Goal: Navigation & Orientation: Understand site structure

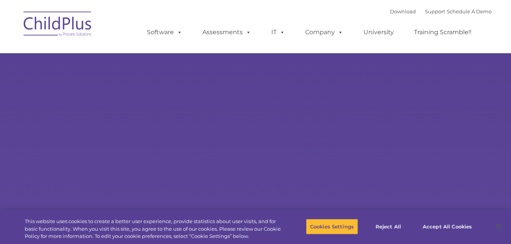
select select "MEDIUM"
type input ""
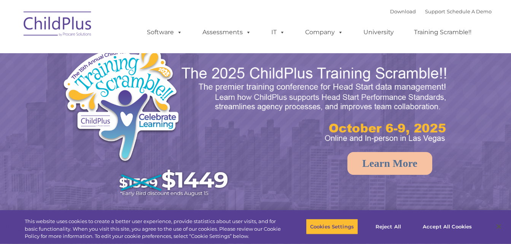
select select "MEDIUM"
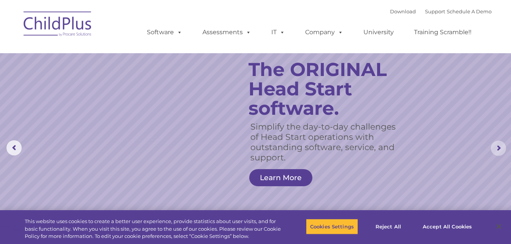
click at [496, 147] on rs-arrow at bounding box center [498, 148] width 15 height 15
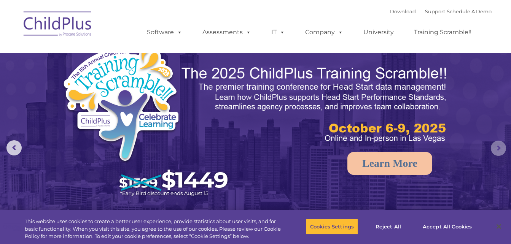
click at [496, 147] on rs-arrow at bounding box center [498, 148] width 15 height 15
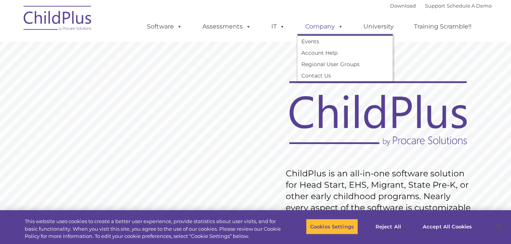
click at [325, 24] on link "Company" at bounding box center [324, 26] width 53 height 15
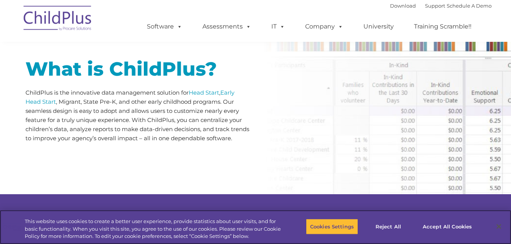
scroll to position [396, 0]
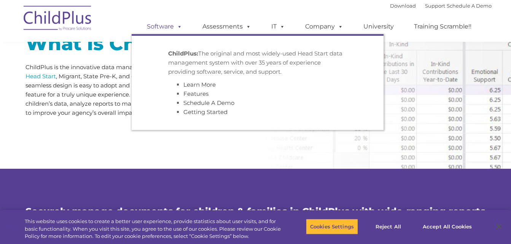
click at [155, 25] on link "Software" at bounding box center [164, 26] width 51 height 15
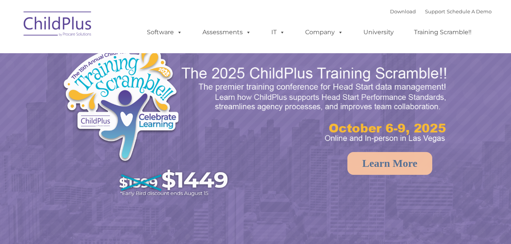
select select "MEDIUM"
